Goal: Task Accomplishment & Management: Use online tool/utility

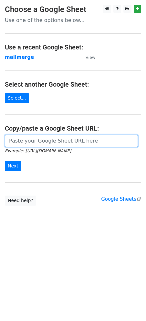
click at [38, 140] on input "url" at bounding box center [71, 141] width 133 height 12
paste input "[URL][DOMAIN_NAME]"
type input "[URL][DOMAIN_NAME]"
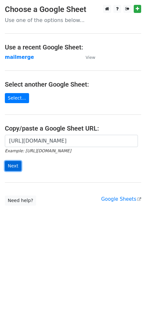
scroll to position [0, 0]
click at [13, 165] on input "Next" at bounding box center [13, 166] width 16 height 10
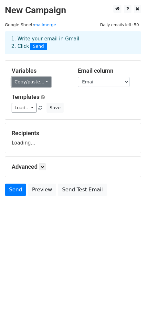
click at [36, 80] on link "Copy/paste..." at bounding box center [31, 82] width 39 height 10
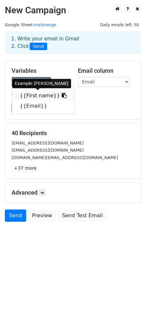
click at [40, 98] on link "{{First name}}" at bounding box center [43, 95] width 63 height 10
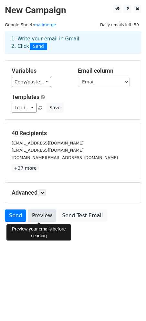
click at [43, 217] on link "Preview" at bounding box center [42, 215] width 28 height 12
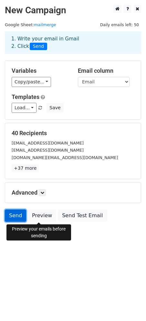
click at [16, 219] on link "Send" at bounding box center [15, 215] width 21 height 12
